Goal: Information Seeking & Learning: Learn about a topic

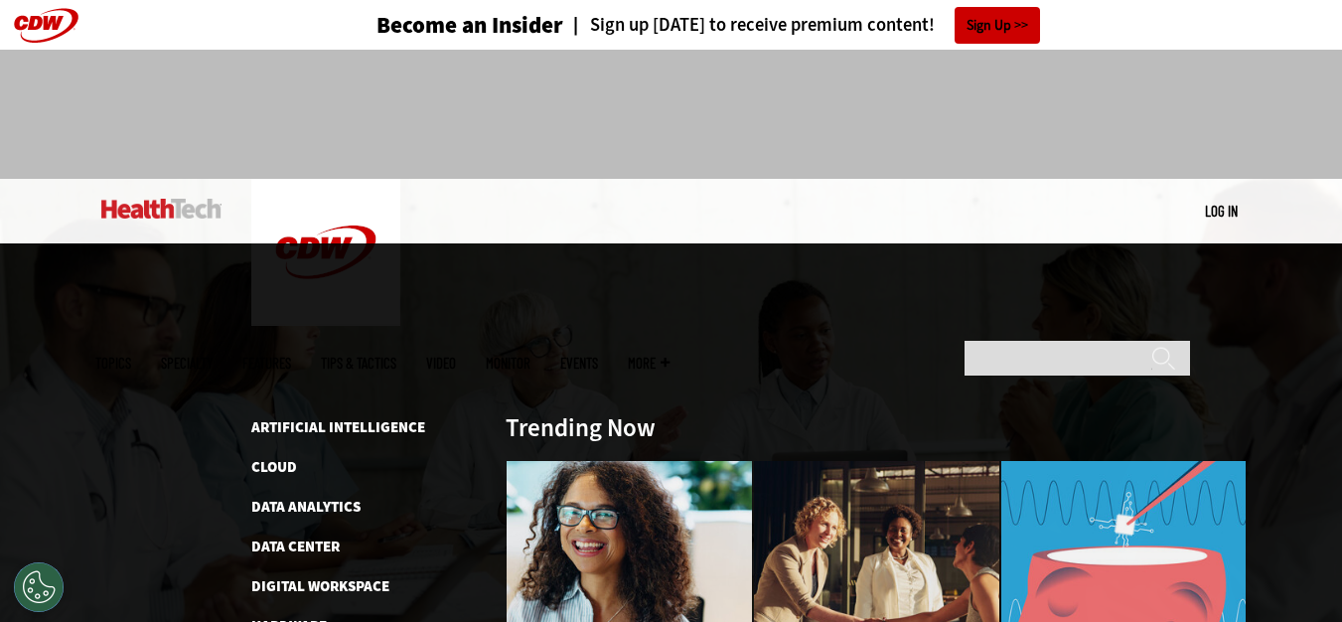
click at [291, 356] on link "Features" at bounding box center [266, 363] width 49 height 15
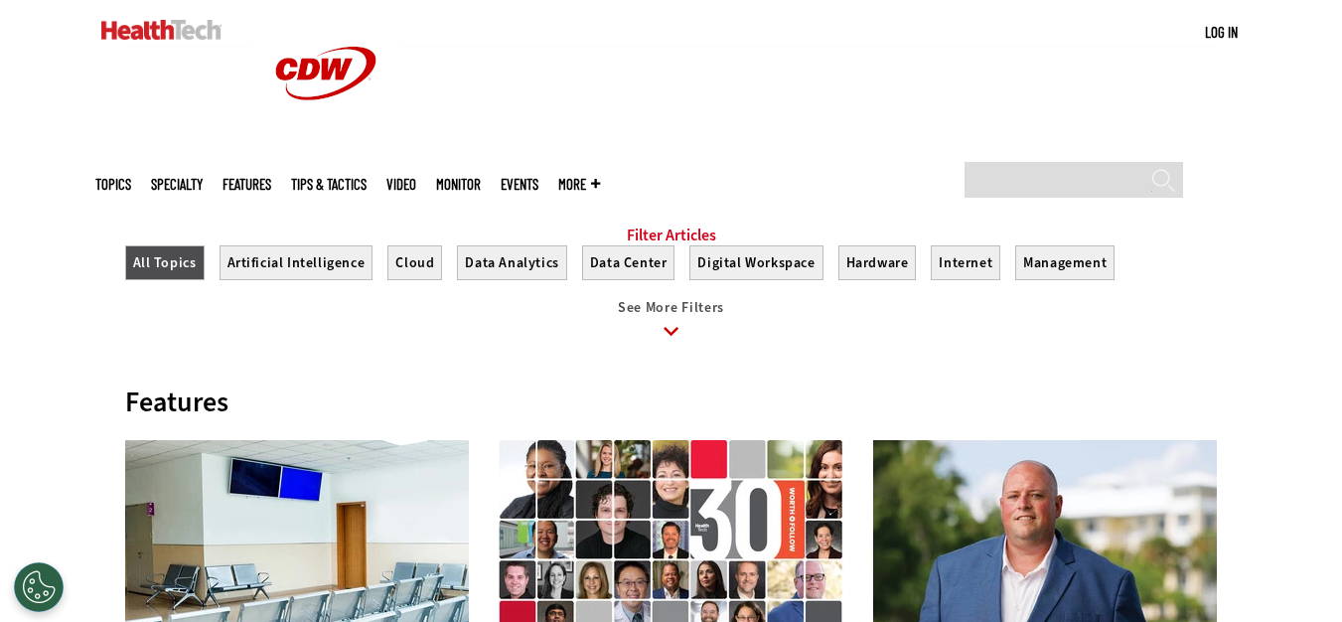
scroll to position [695, 0]
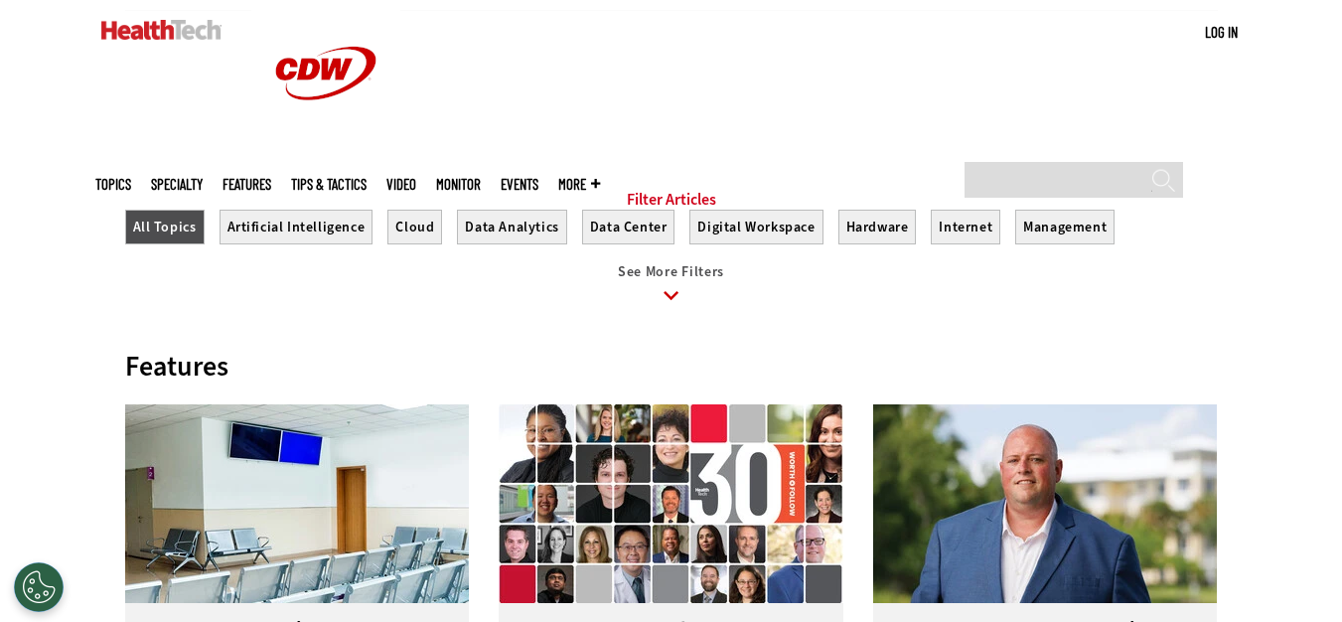
click at [673, 300] on icon at bounding box center [670, 295] width 15 height 9
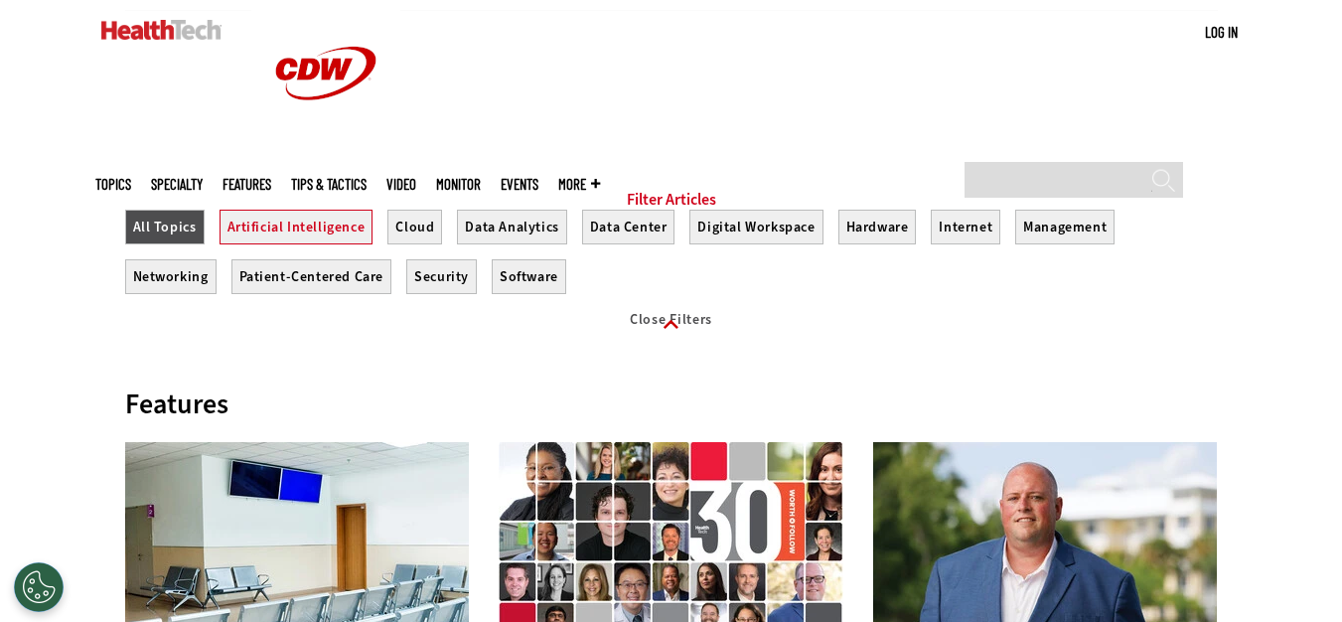
click at [294, 244] on button "Artificial Intelligence" at bounding box center [296, 227] width 154 height 35
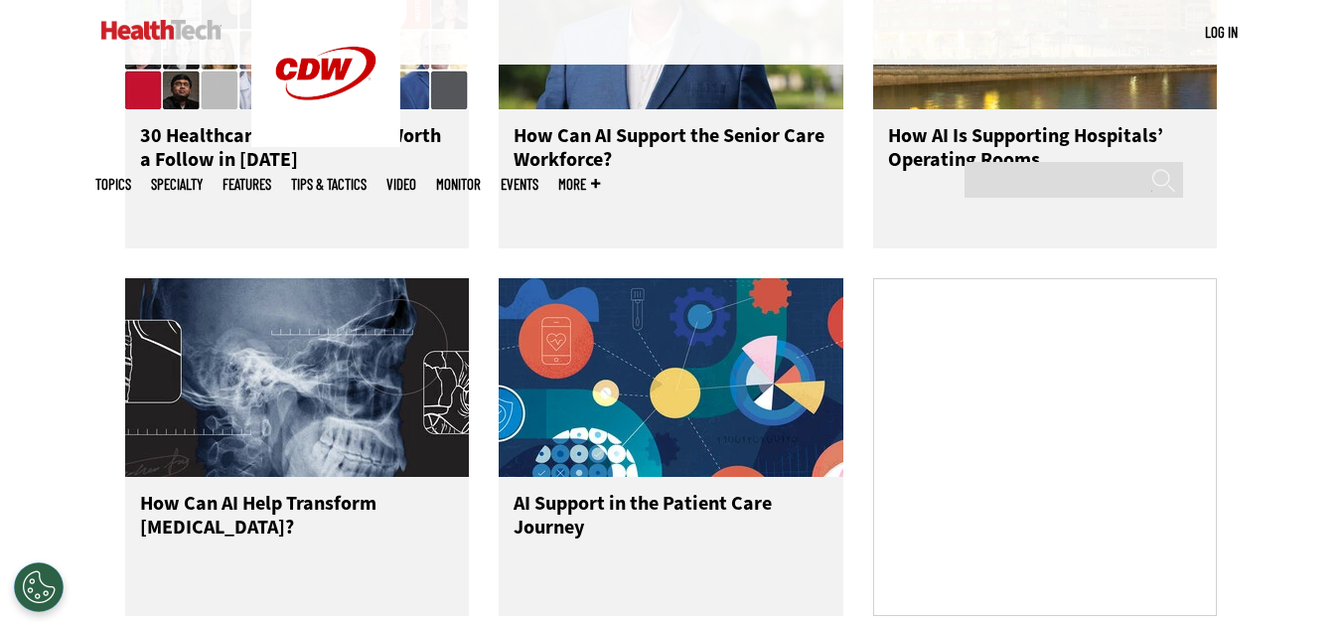
scroll to position [1192, 0]
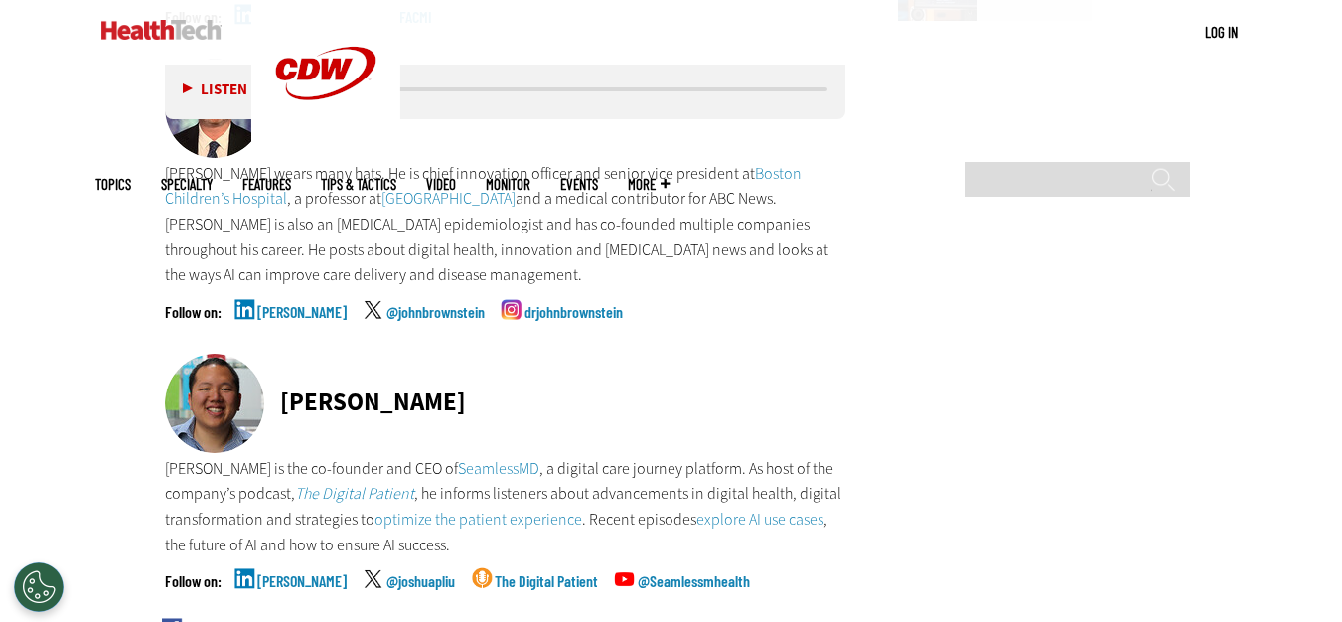
scroll to position [2781, 0]
